Goal: Download file/media

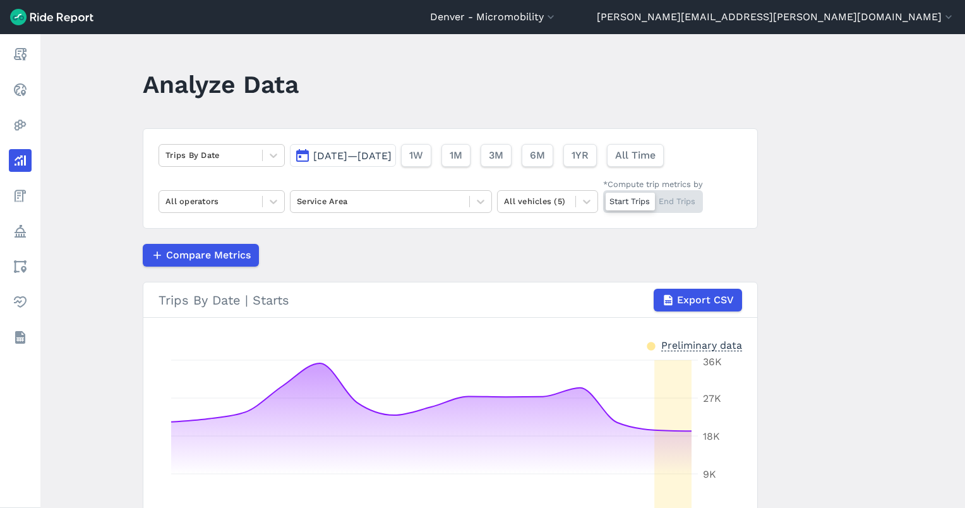
click at [536, 141] on div "[DATE]—[DATE] 1W 1M 3M 6M 1YR All Time" at bounding box center [479, 153] width 379 height 28
click at [503, 150] on span "3M" at bounding box center [495, 155] width 15 height 15
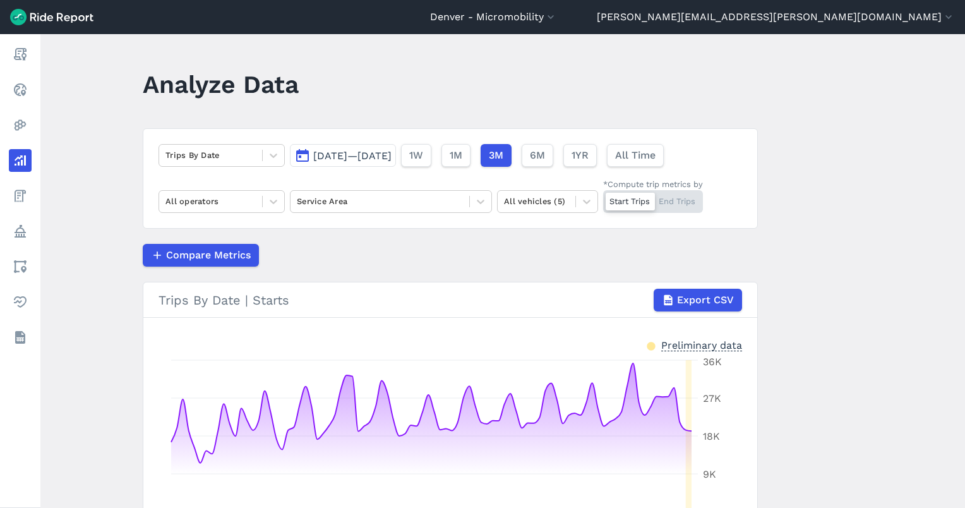
scroll to position [84, 0]
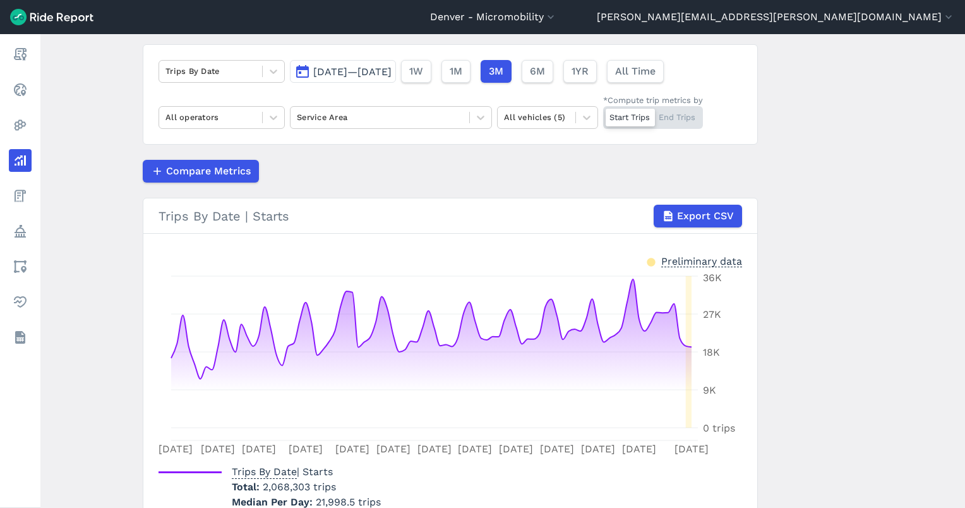
click at [392, 73] on span "[DATE]—[DATE]" at bounding box center [352, 72] width 78 height 12
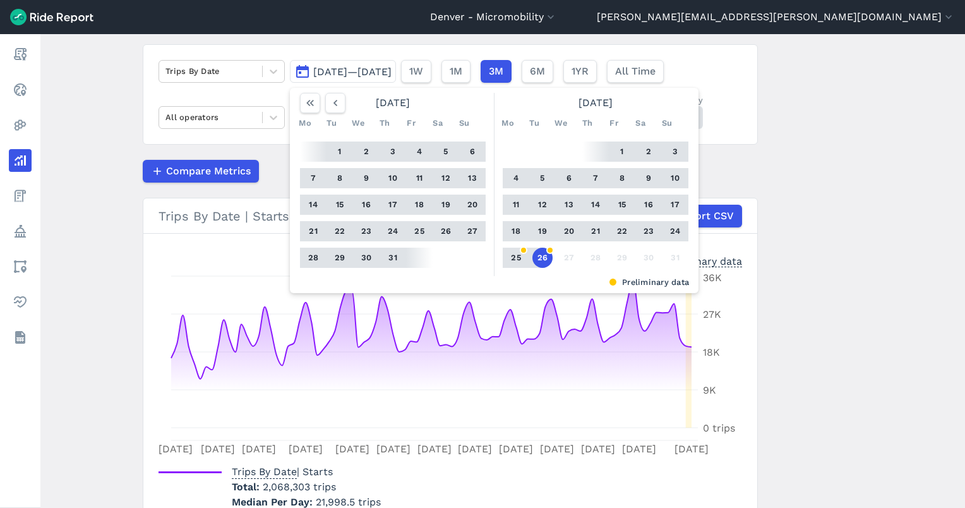
click at [549, 258] on button "26" at bounding box center [543, 258] width 20 height 20
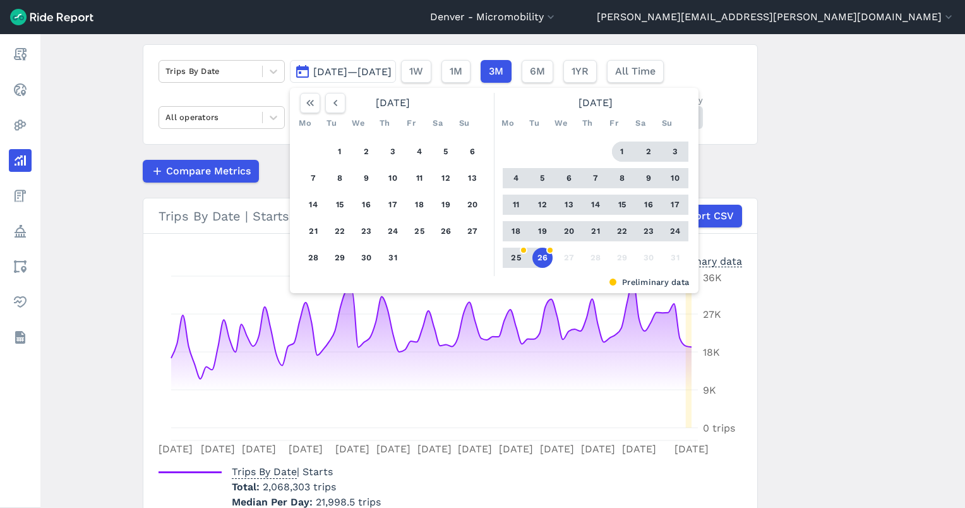
click at [614, 148] on button "1" at bounding box center [622, 152] width 20 height 20
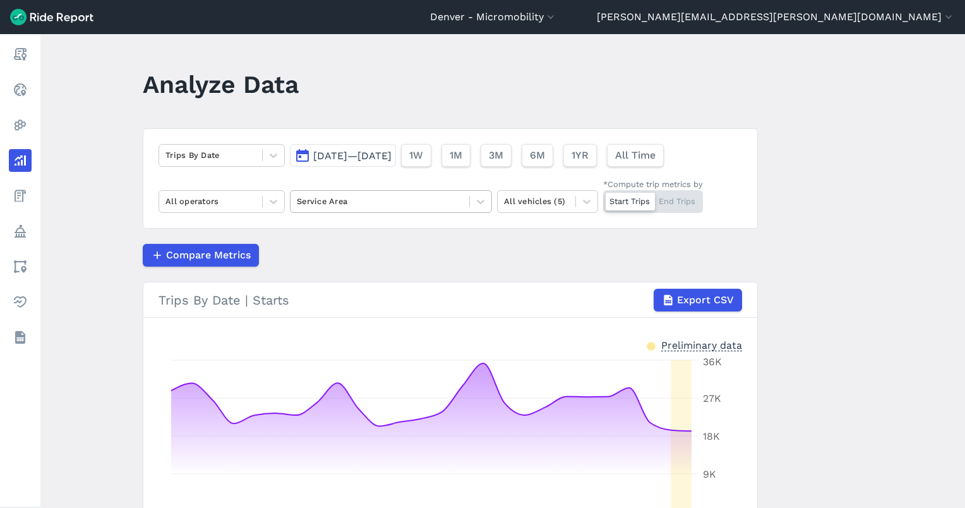
click at [364, 210] on div "Service Area" at bounding box center [380, 201] width 179 height 20
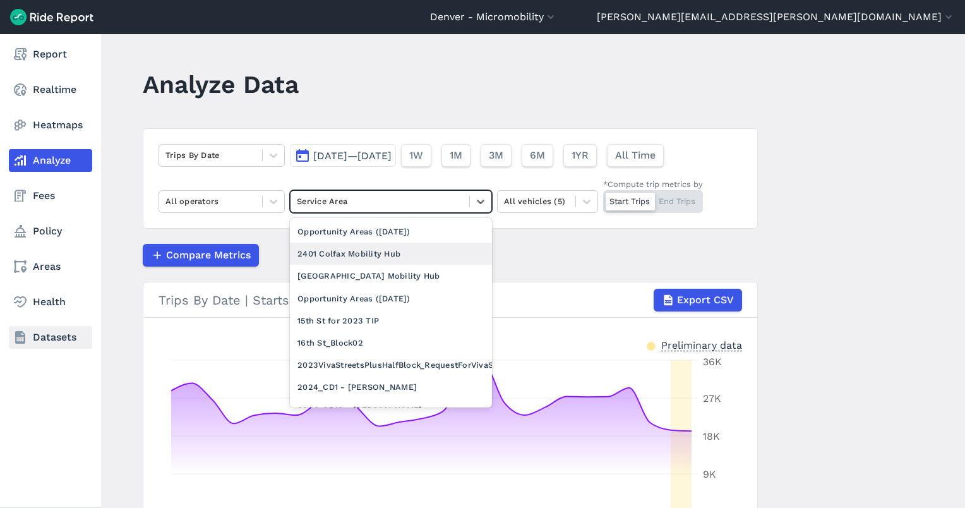
click at [66, 344] on link "Datasets" at bounding box center [50, 337] width 83 height 23
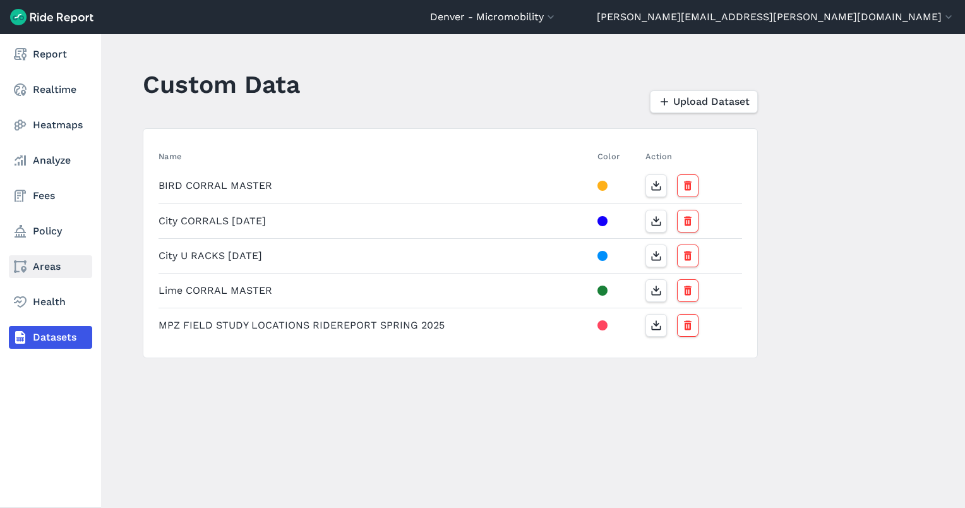
click at [53, 273] on link "Areas" at bounding box center [50, 266] width 83 height 23
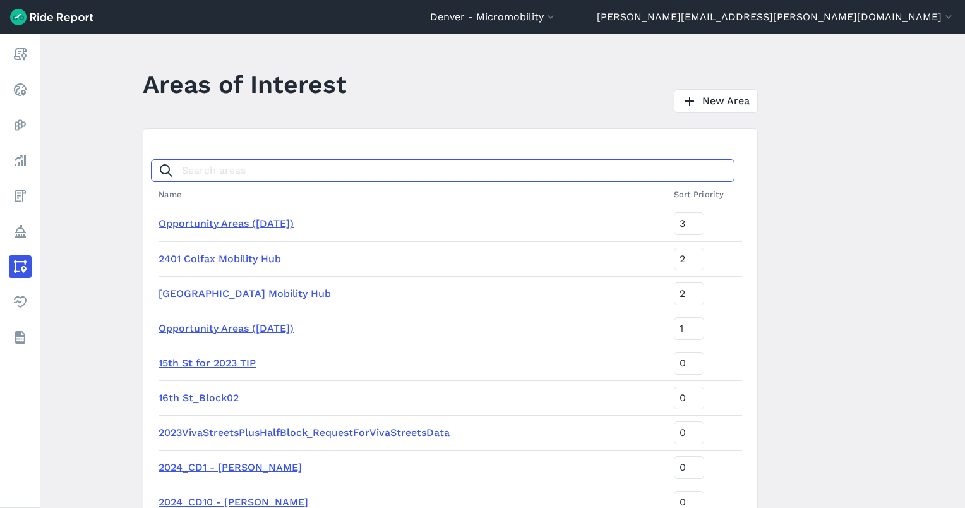
click at [310, 165] on input "Search areas" at bounding box center [443, 170] width 584 height 23
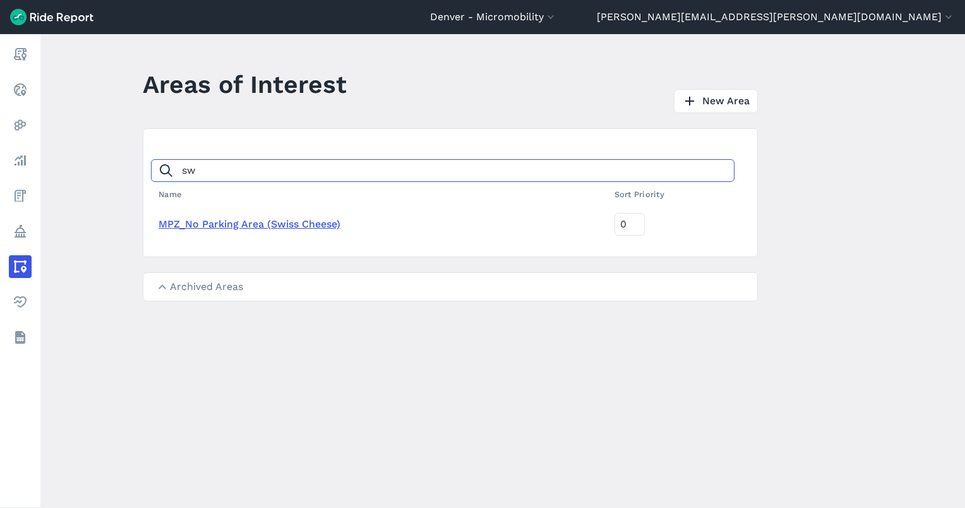
type input "sw"
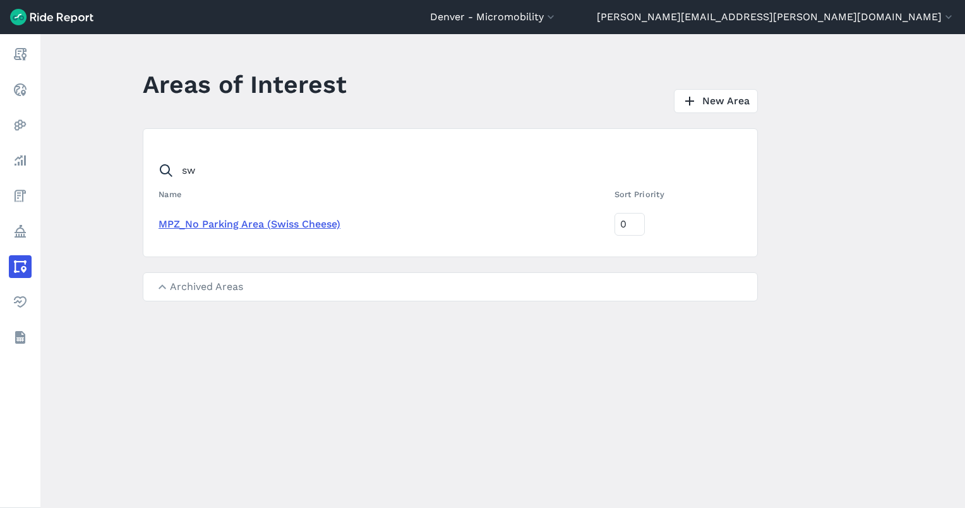
click at [253, 224] on link "MPZ_No Parking Area (Swiss Cheese)" at bounding box center [250, 224] width 182 height 12
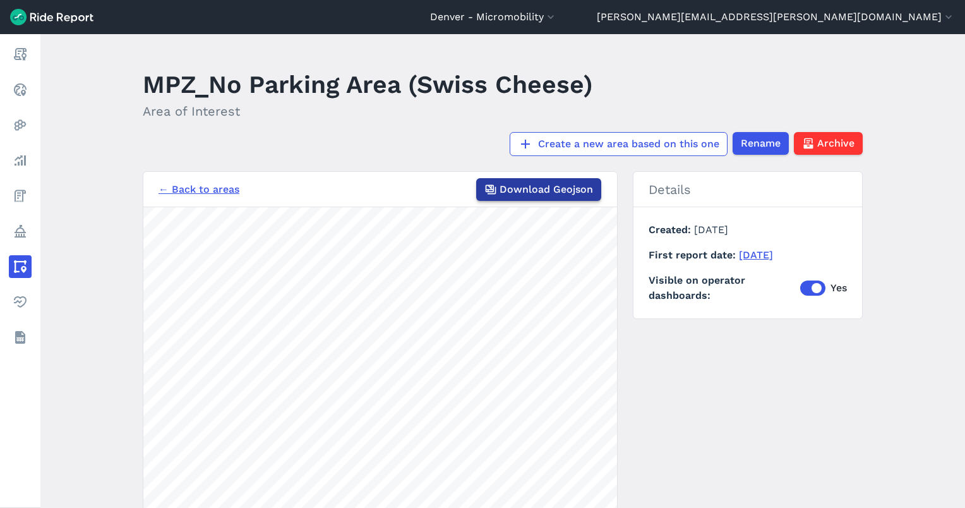
click at [513, 185] on span "Download Geojson" at bounding box center [547, 189] width 94 height 15
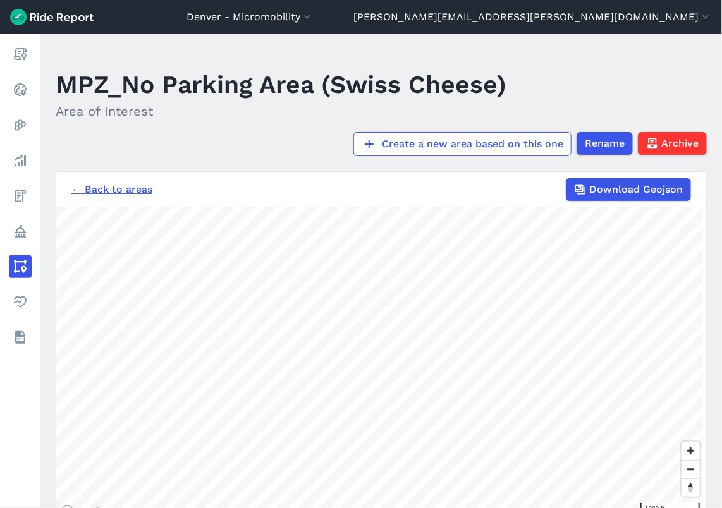
click at [125, 192] on link "← Back to areas" at bounding box center [111, 189] width 81 height 15
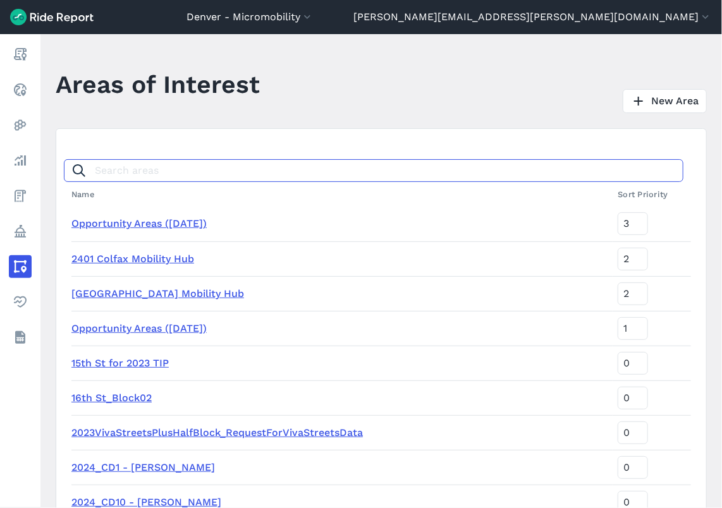
click at [152, 160] on input "Search areas" at bounding box center [373, 170] width 619 height 23
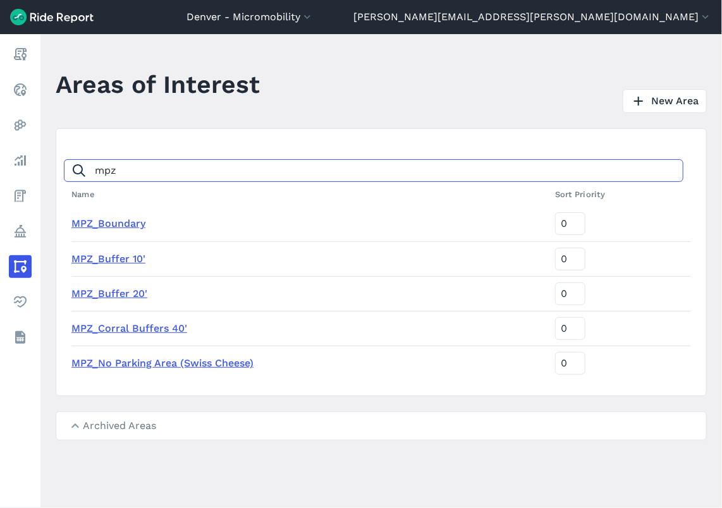
type input "mpz"
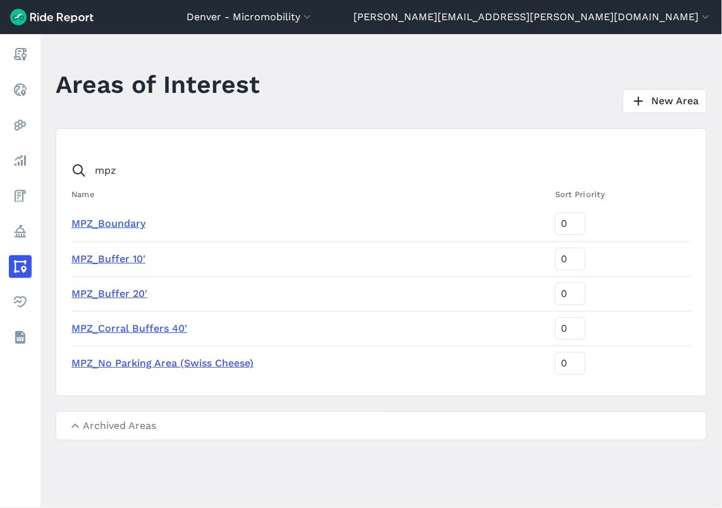
click at [136, 326] on link "MPZ_Corral Buffers 40'" at bounding box center [129, 328] width 116 height 12
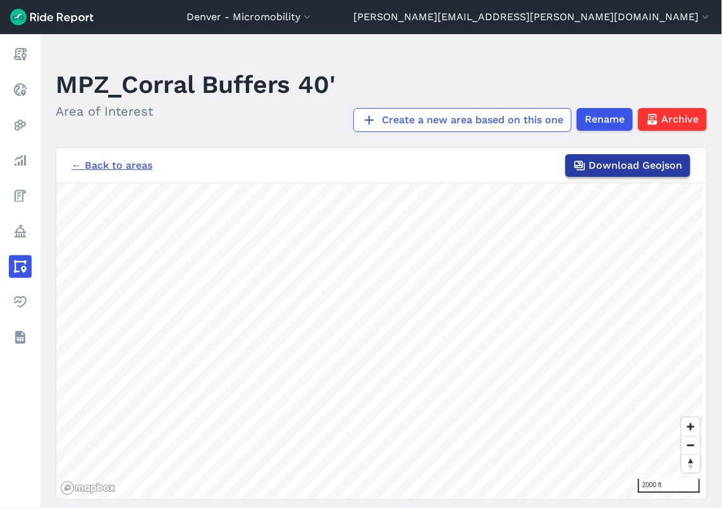
click at [622, 173] on span "Download Geojson" at bounding box center [635, 165] width 94 height 15
